Goal: Task Accomplishment & Management: Manage account settings

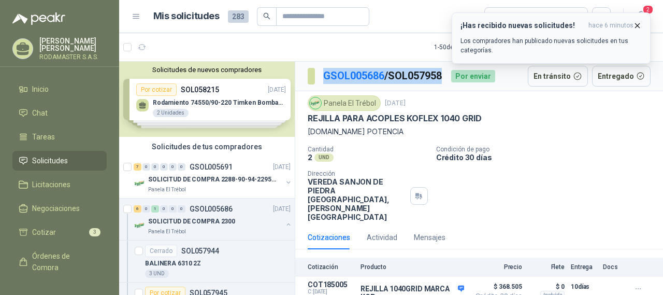
click at [544, 30] on h3 "¡Has recibido nuevas solicitudes!" at bounding box center [523, 25] width 124 height 9
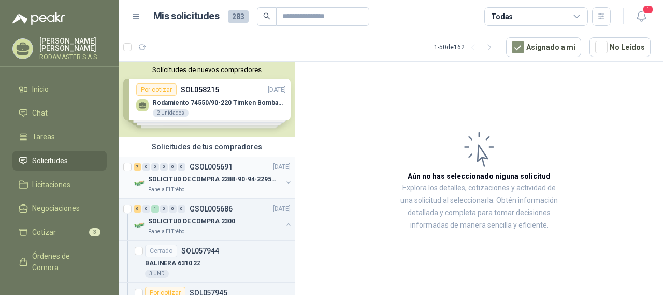
click at [194, 167] on p "GSOL005691" at bounding box center [211, 166] width 43 height 7
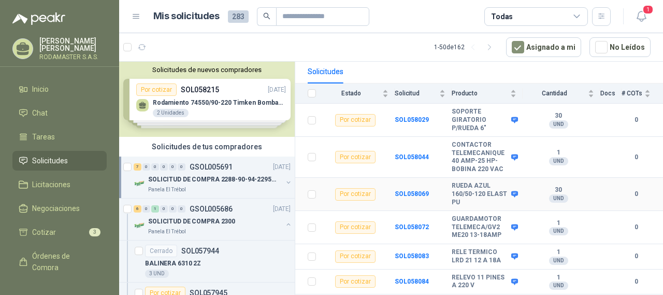
scroll to position [123, 0]
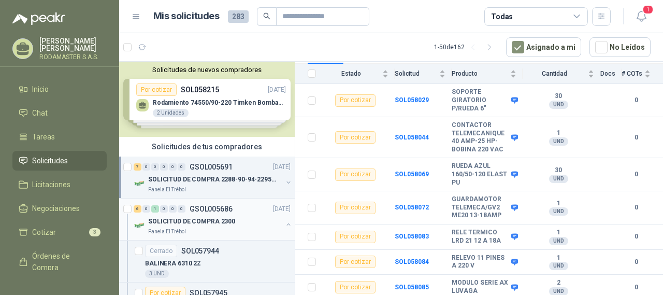
click at [189, 211] on div "6 0 1 0 0 0 GSOL005686" at bounding box center [183, 208] width 99 height 7
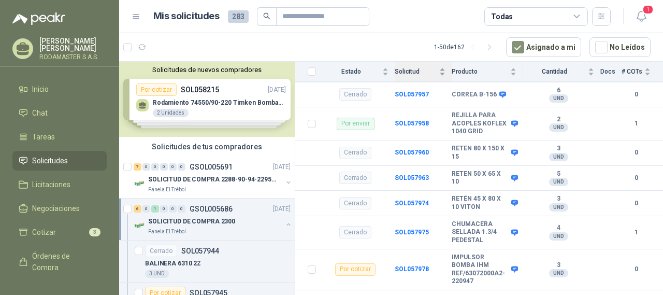
scroll to position [512, 0]
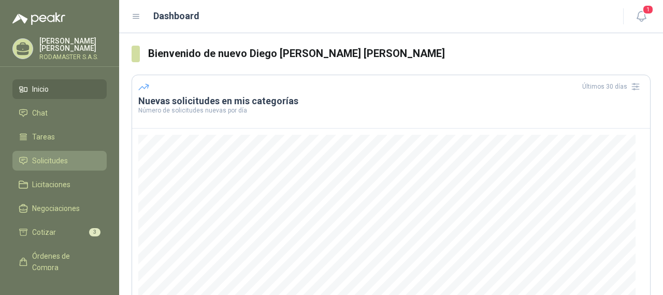
click at [45, 162] on span "Solicitudes" at bounding box center [50, 160] width 36 height 11
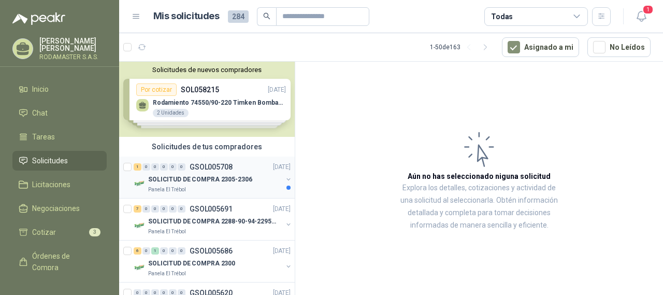
click at [208, 177] on p "SOLICITUD DE COMPRA 2305-2306" at bounding box center [200, 180] width 104 height 10
